Goal: Information Seeking & Learning: Learn about a topic

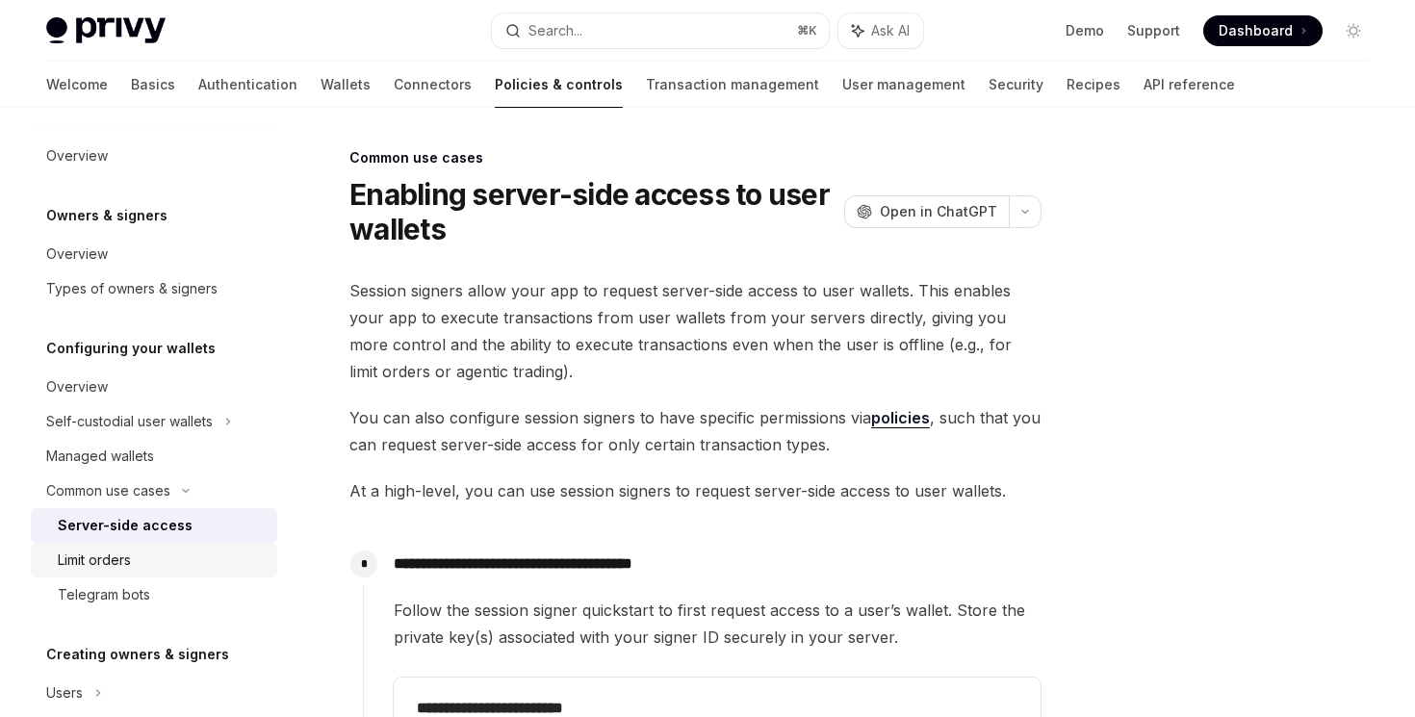
click at [157, 557] on div "Limit orders" at bounding box center [162, 560] width 208 height 23
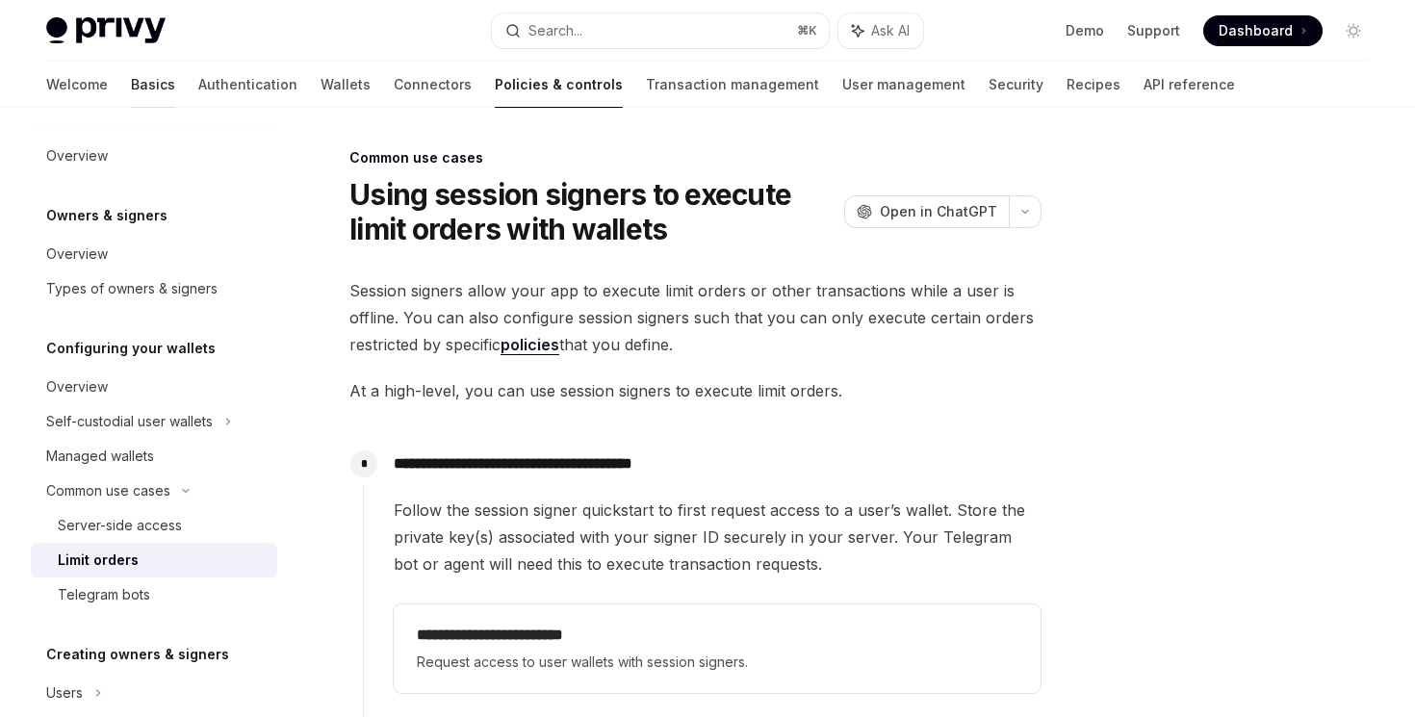
click at [131, 87] on link "Basics" at bounding box center [153, 85] width 44 height 46
type textarea "*"
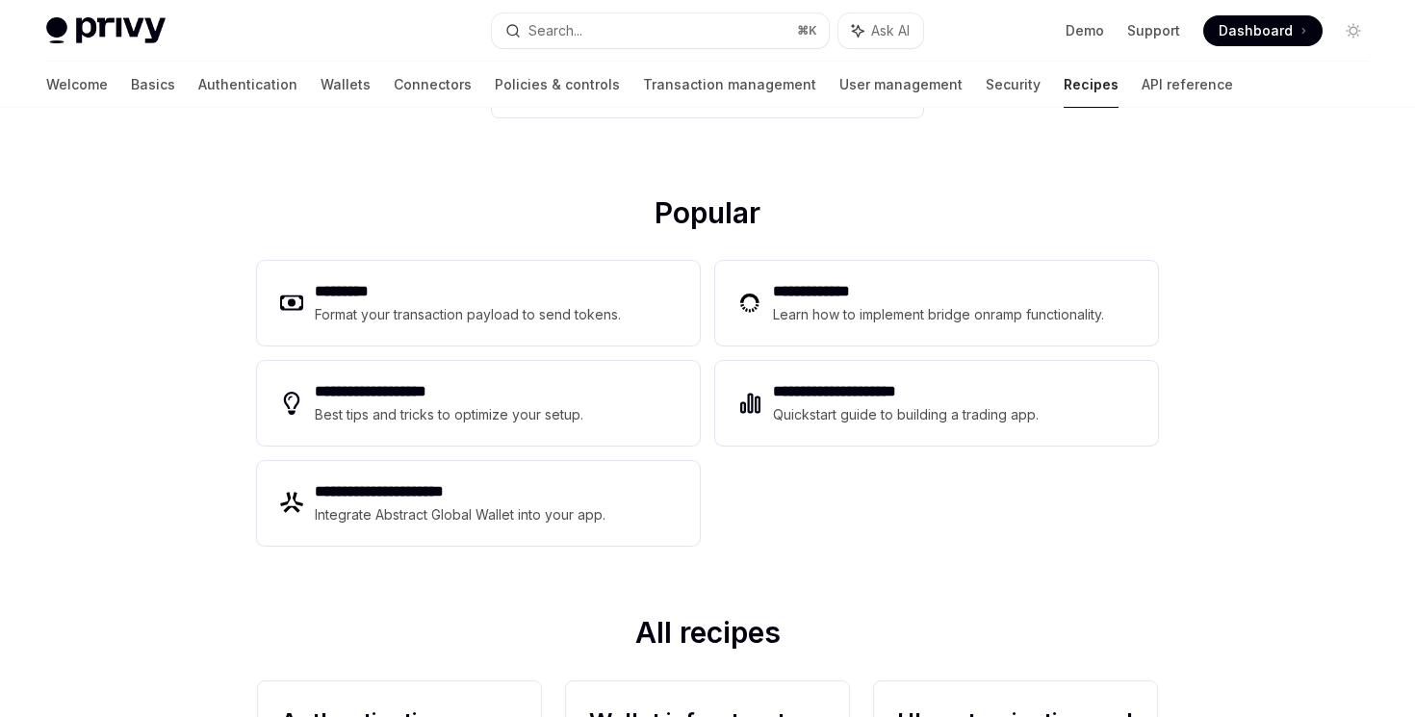
scroll to position [117, 0]
